Goal: Transaction & Acquisition: Purchase product/service

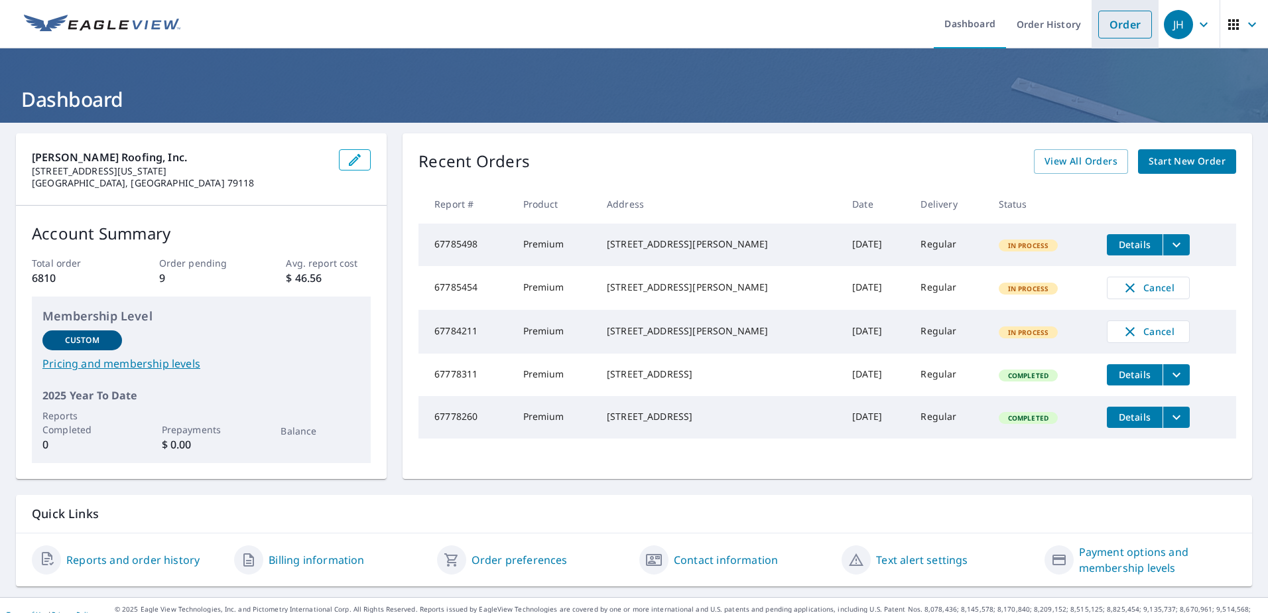
click at [1114, 15] on link "Order" at bounding box center [1125, 25] width 54 height 28
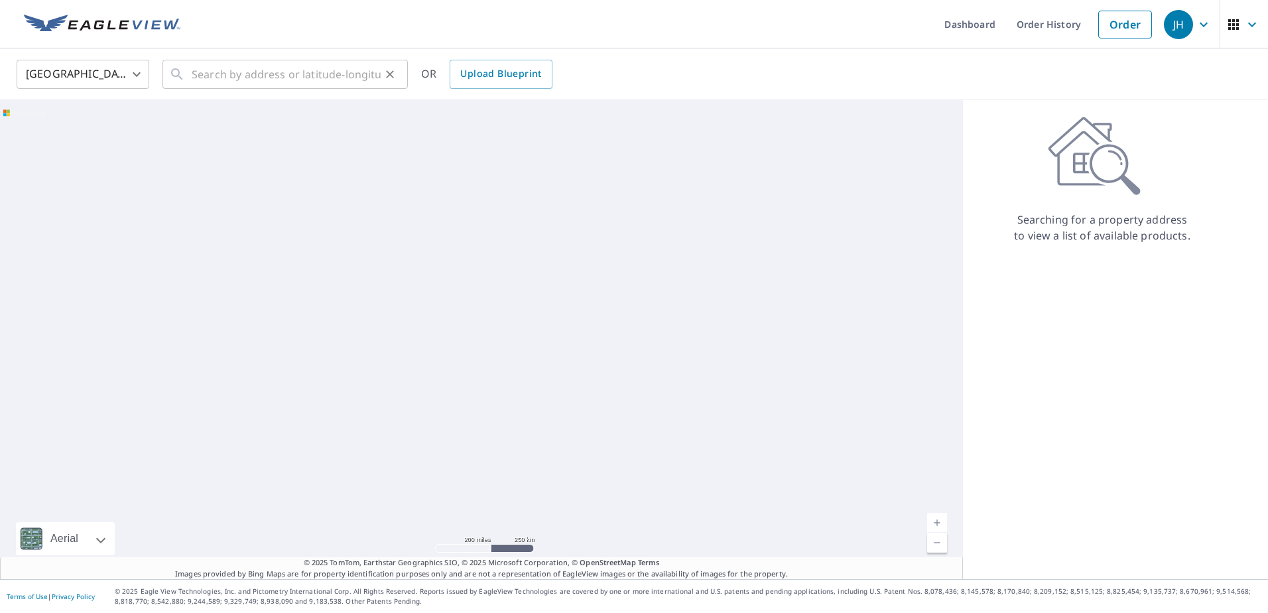
click at [182, 83] on div "​" at bounding box center [284, 74] width 245 height 29
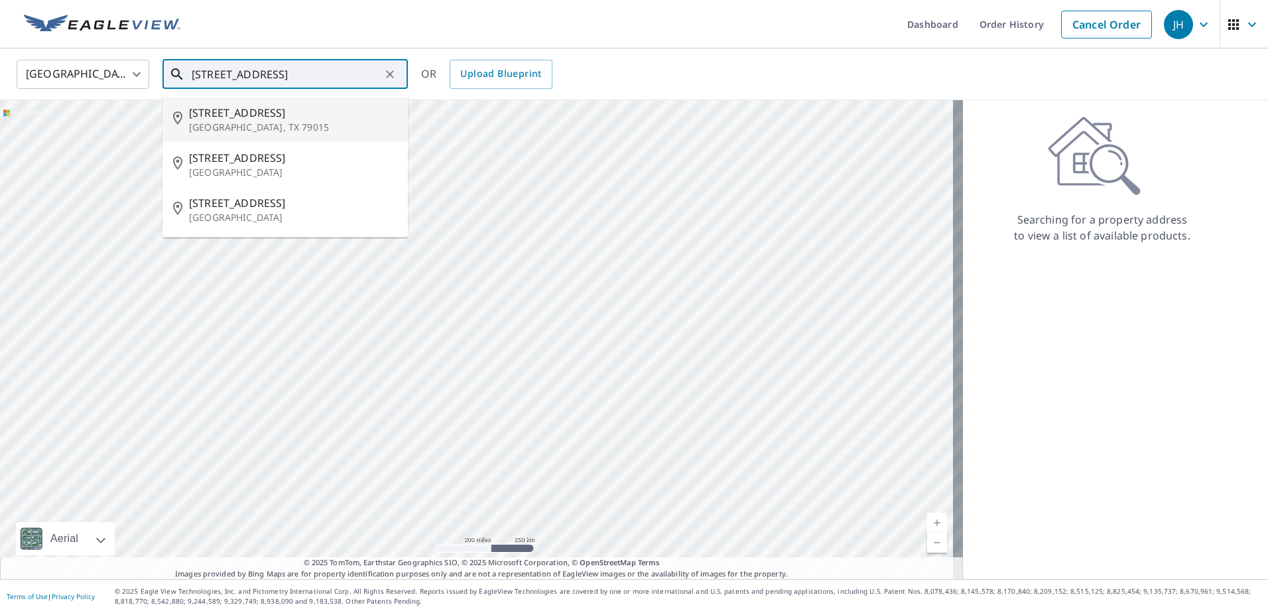
click at [260, 109] on span "[STREET_ADDRESS]" at bounding box center [293, 113] width 208 height 16
type input "[STREET_ADDRESS]"
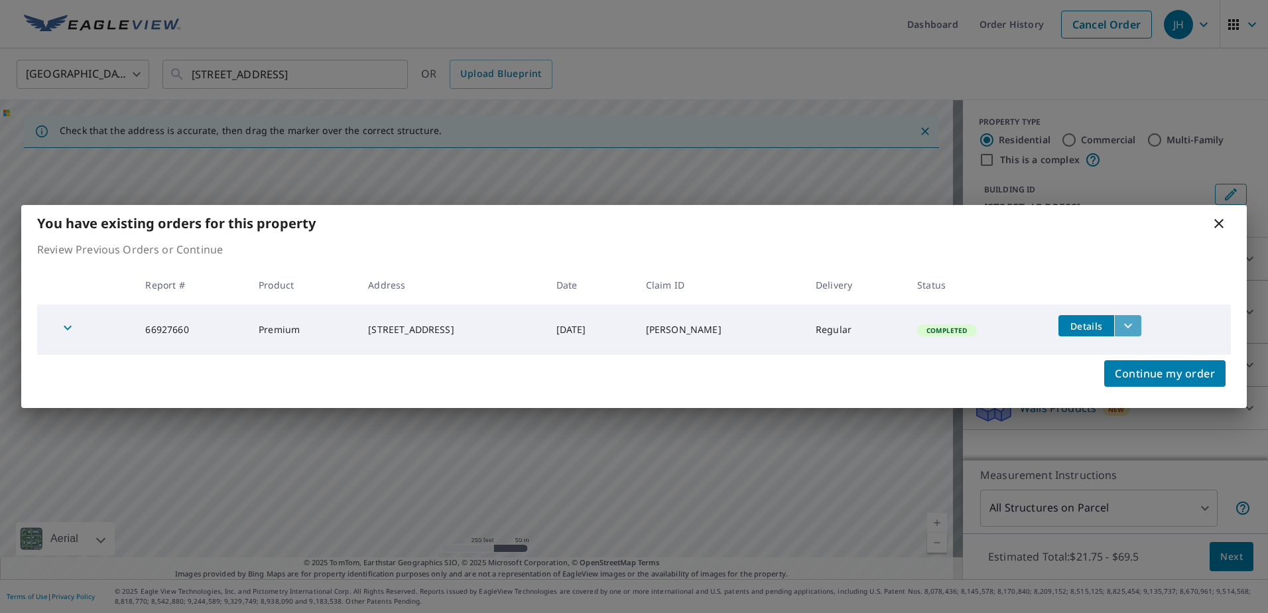
click at [1126, 331] on icon "filesDropdownBtn-66927660" at bounding box center [1128, 326] width 16 height 16
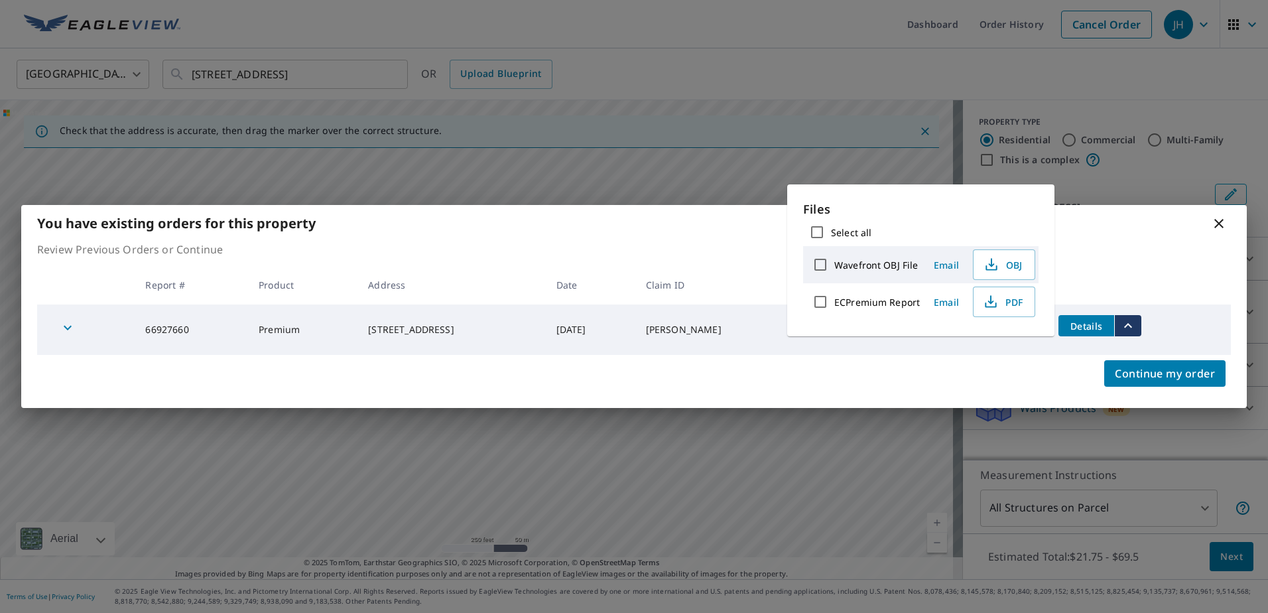
click at [806, 305] on input "ECPremium Report" at bounding box center [820, 302] width 28 height 28
checkbox input "true"
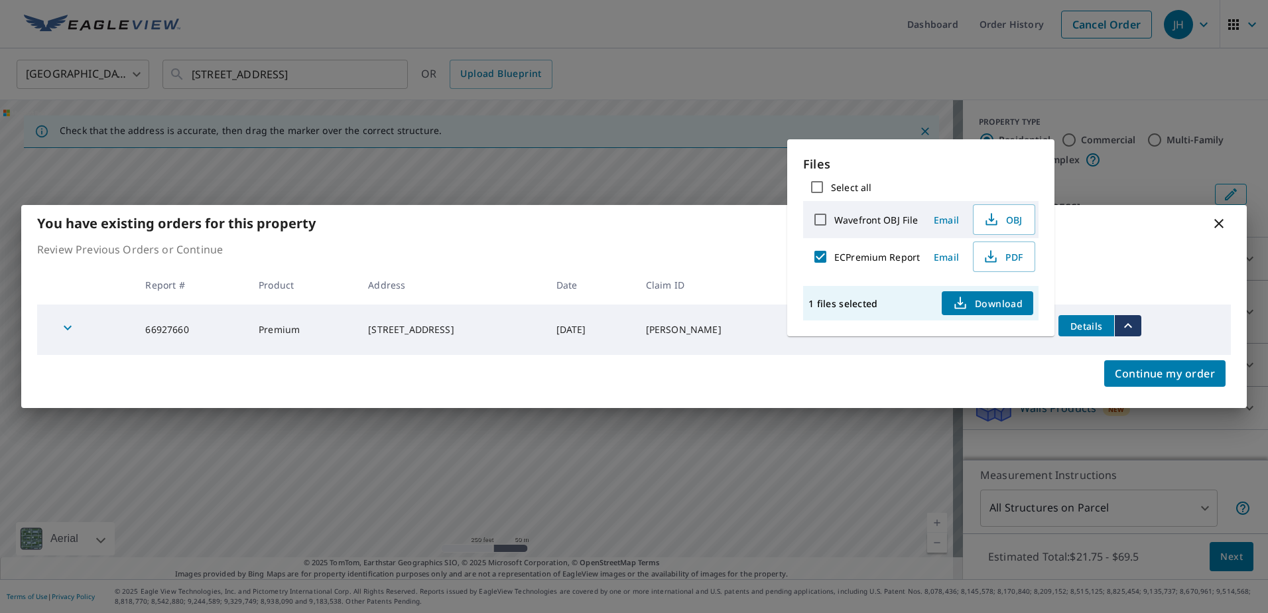
click at [979, 305] on span "Download" at bounding box center [987, 303] width 70 height 16
